Goal: Find contact information: Find contact information

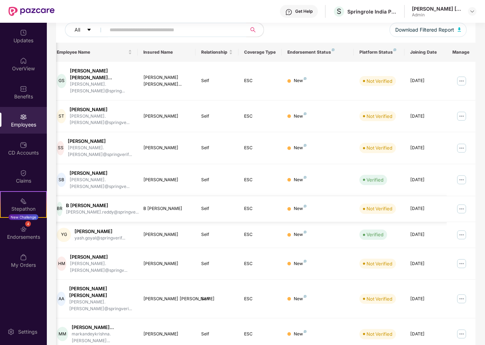
scroll to position [103, 0]
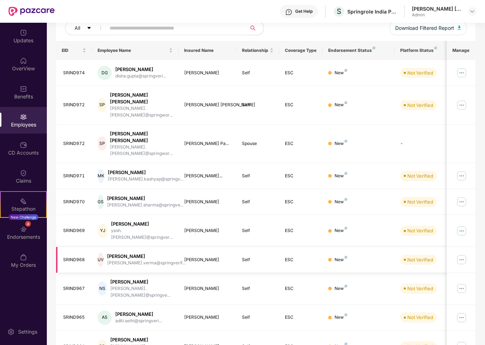
scroll to position [0, 41]
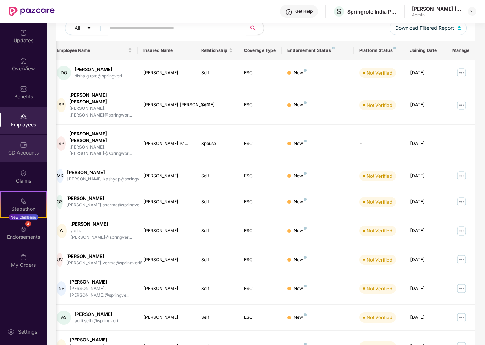
click at [22, 147] on img at bounding box center [23, 144] width 7 height 7
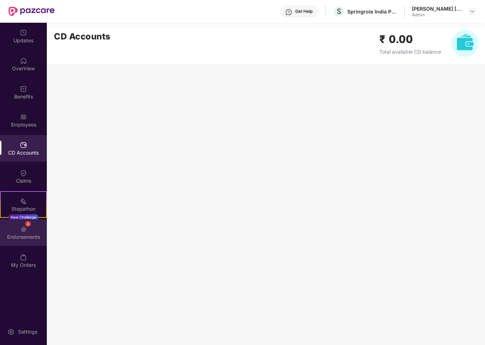
click at [38, 233] on div "Endorsements" at bounding box center [23, 236] width 47 height 7
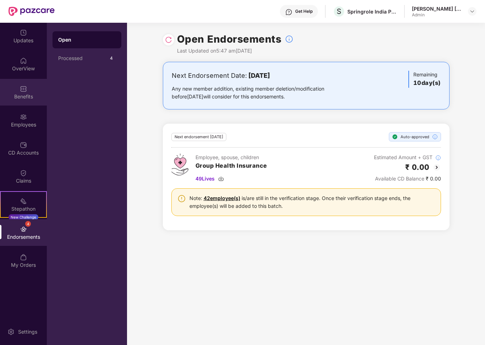
click at [20, 95] on div "Benefits" at bounding box center [23, 96] width 47 height 7
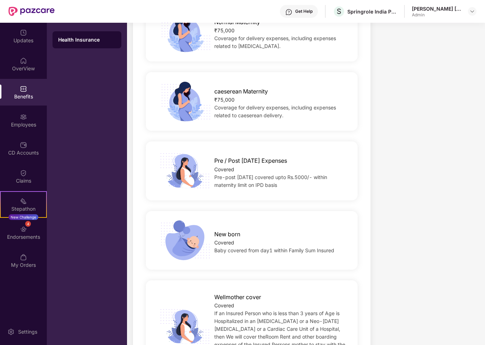
scroll to position [1513, 0]
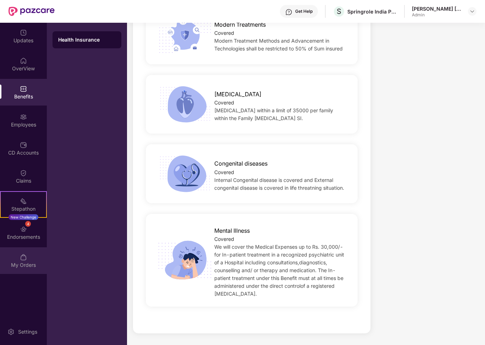
click at [22, 262] on div "My Orders" at bounding box center [23, 264] width 47 height 7
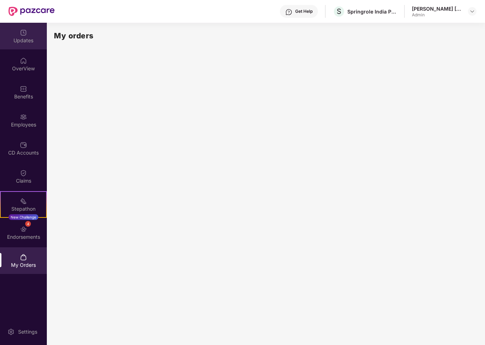
click at [28, 43] on div "Updates" at bounding box center [23, 40] width 47 height 7
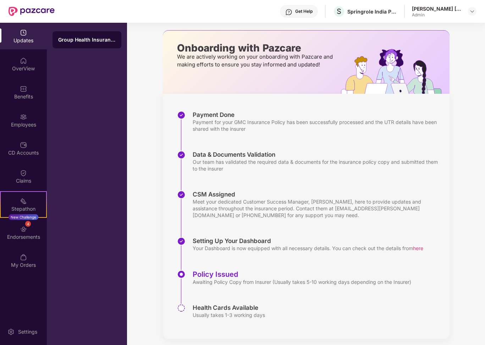
scroll to position [33, 0]
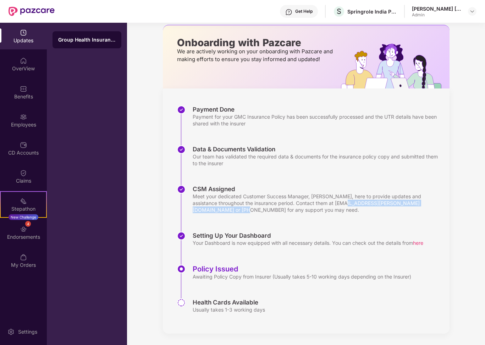
drag, startPoint x: 337, startPoint y: 203, endPoint x: 231, endPoint y: 211, distance: 106.1
click at [231, 211] on div "Meet your dedicated Customer Success Manager, [PERSON_NAME], here to provide up…" at bounding box center [318, 203] width 250 height 20
copy div "[EMAIL_ADDRESS][PERSON_NAME][DOMAIN_NAME] or [PHONE_NUMBER]"
click at [375, 169] on div "Data & Documents Validation Our team has validated the required data & document…" at bounding box center [313, 165] width 273 height 40
